Goal: Transaction & Acquisition: Obtain resource

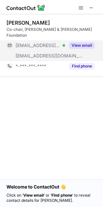
click at [77, 42] on button "View email" at bounding box center [82, 45] width 26 height 6
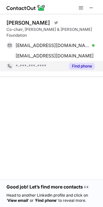
click at [80, 63] on button "Find phone" at bounding box center [82, 66] width 26 height 6
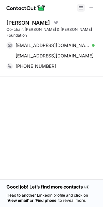
click at [78, 6] on button at bounding box center [81, 8] width 8 height 8
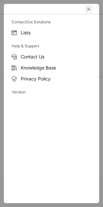
click at [88, 7] on span "left-button" at bounding box center [88, 8] width 5 height 5
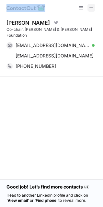
drag, startPoint x: 59, startPoint y: 8, endPoint x: 90, endPoint y: 8, distance: 30.2
click at [90, 8] on div at bounding box center [51, 7] width 103 height 14
click at [90, 8] on span at bounding box center [91, 7] width 5 height 5
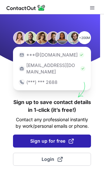
click at [54, 138] on span "Sign up for free" at bounding box center [52, 141] width 44 height 6
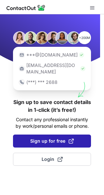
click at [54, 138] on span "Sign up for free" at bounding box center [52, 141] width 44 height 6
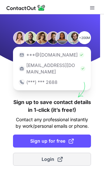
click at [56, 156] on button "Login" at bounding box center [52, 159] width 78 height 13
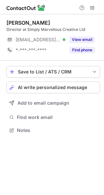
scroll to position [3, 3]
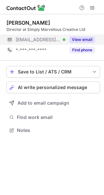
click at [85, 39] on button "View email" at bounding box center [82, 39] width 26 height 6
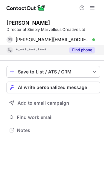
click at [81, 51] on button "Find phone" at bounding box center [82, 50] width 26 height 6
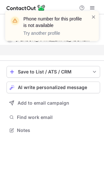
scroll to position [115, 104]
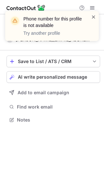
click at [95, 17] on span at bounding box center [93, 17] width 5 height 6
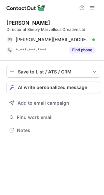
scroll to position [125, 104]
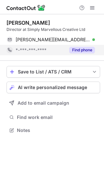
click at [77, 48] on button "Find phone" at bounding box center [82, 50] width 26 height 6
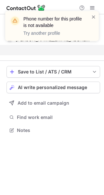
scroll to position [115, 104]
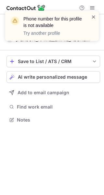
click at [92, 17] on span at bounding box center [93, 17] width 5 height 6
